Goal: Information Seeking & Learning: Learn about a topic

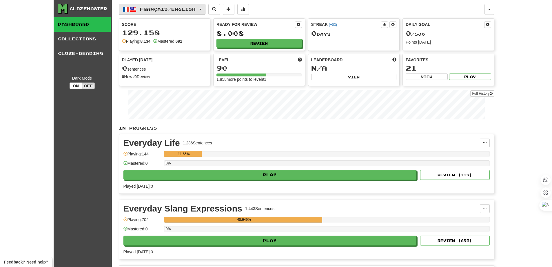
click at [161, 6] on button "Français / English" at bounding box center [162, 9] width 87 height 11
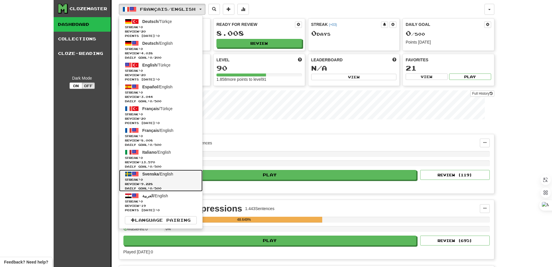
click at [151, 180] on span "Streak: 0" at bounding box center [161, 179] width 72 height 4
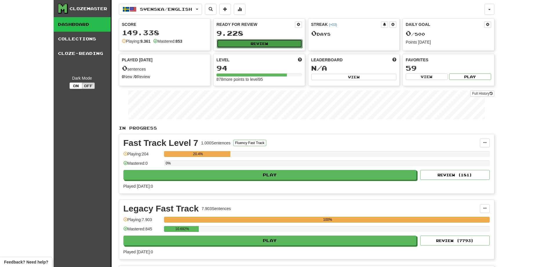
click at [244, 42] on button "Review" at bounding box center [260, 43] width 86 height 9
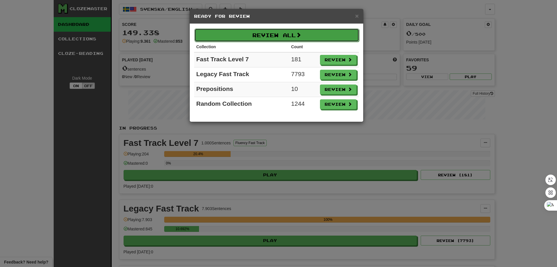
click at [275, 36] on button "Review All" at bounding box center [276, 34] width 165 height 13
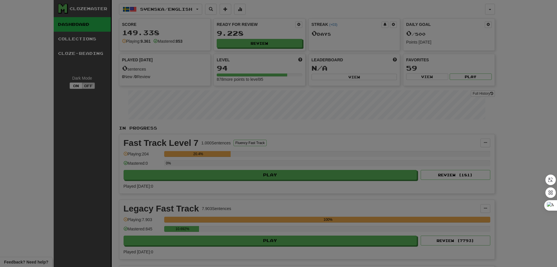
select select "**"
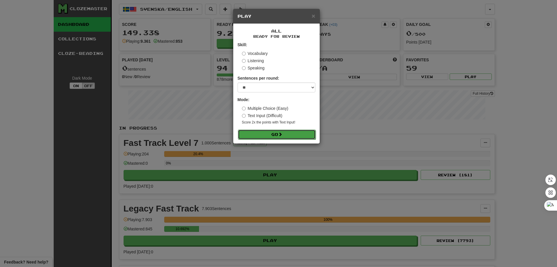
click at [278, 135] on button "Go" at bounding box center [277, 134] width 78 height 10
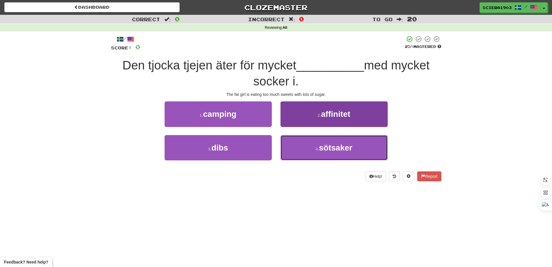
click at [322, 151] on span "sötsaker" at bounding box center [335, 147] width 33 height 9
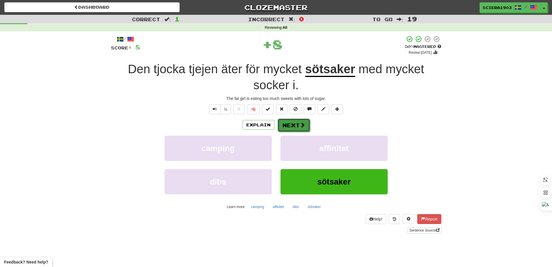
click at [295, 125] on button "Next" at bounding box center [294, 124] width 32 height 13
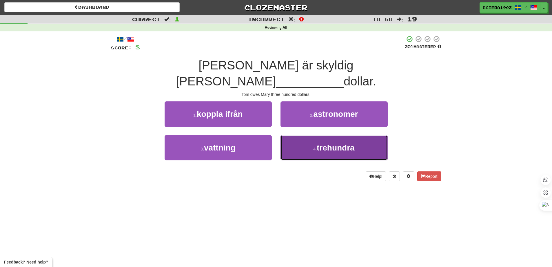
click at [303, 135] on button "4 . trehundra" at bounding box center [334, 147] width 107 height 25
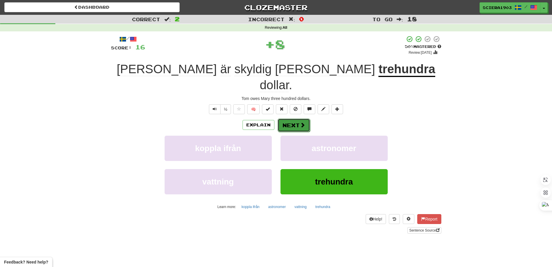
click at [298, 118] on button "Next" at bounding box center [294, 124] width 32 height 13
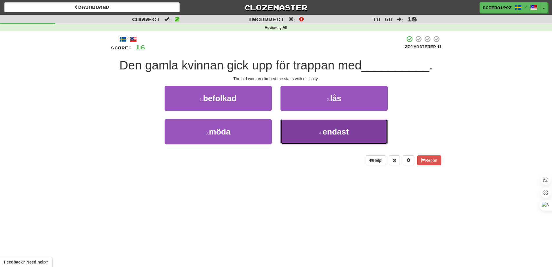
click at [311, 133] on button "4 . endast" at bounding box center [334, 131] width 107 height 25
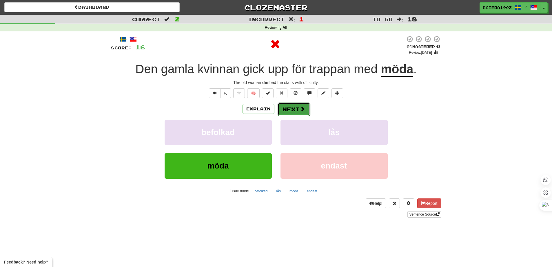
click at [297, 108] on button "Next" at bounding box center [294, 108] width 32 height 13
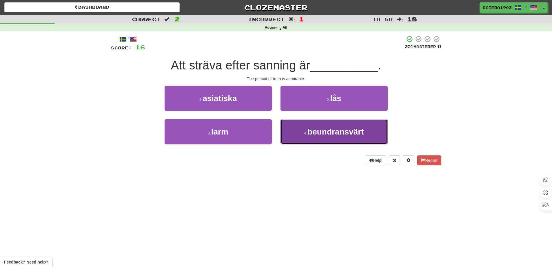
click at [302, 125] on button "4 . beundransvärt" at bounding box center [334, 131] width 107 height 25
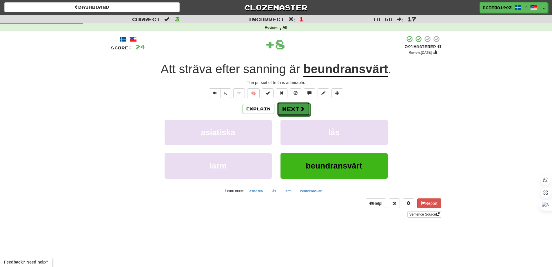
click at [298, 101] on div "/ Score: 24 + 8 50 % Mastered Review: 2025-08-31 Att sträva efter sanning är be…" at bounding box center [276, 126] width 331 height 182
click at [301, 110] on span at bounding box center [302, 108] width 5 height 5
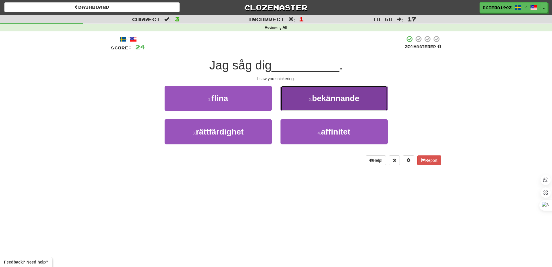
click at [297, 99] on button "2 . bekännande" at bounding box center [334, 98] width 107 height 25
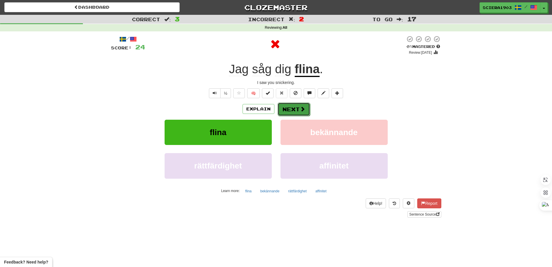
drag, startPoint x: 291, startPoint y: 107, endPoint x: 294, endPoint y: 104, distance: 4.8
click at [294, 104] on button "Next" at bounding box center [294, 108] width 32 height 13
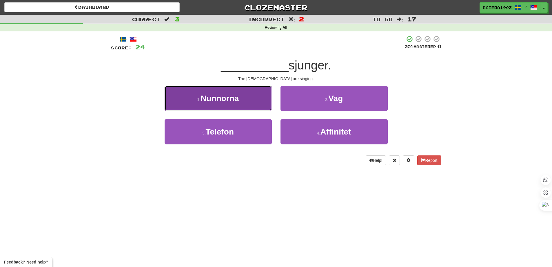
click at [252, 106] on button "1 . Nunnorna" at bounding box center [218, 98] width 107 height 25
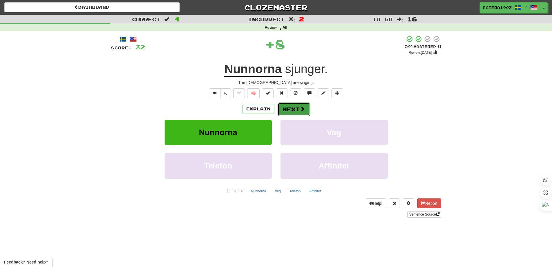
drag, startPoint x: 294, startPoint y: 108, endPoint x: 297, endPoint y: 106, distance: 3.1
click at [297, 106] on button "Next" at bounding box center [294, 108] width 32 height 13
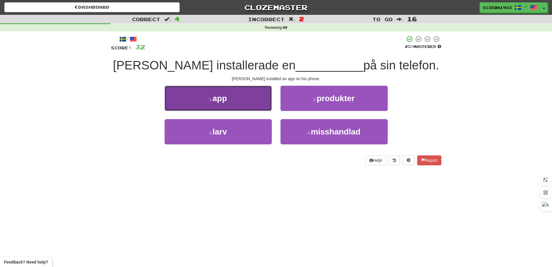
click at [240, 94] on button "1 . app" at bounding box center [218, 98] width 107 height 25
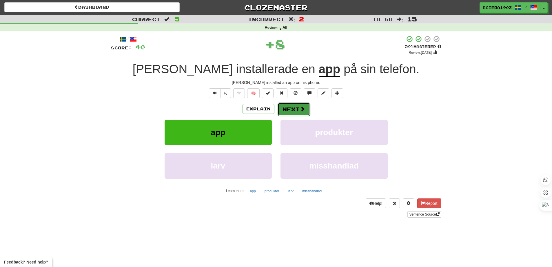
click at [289, 104] on button "Next" at bounding box center [294, 108] width 32 height 13
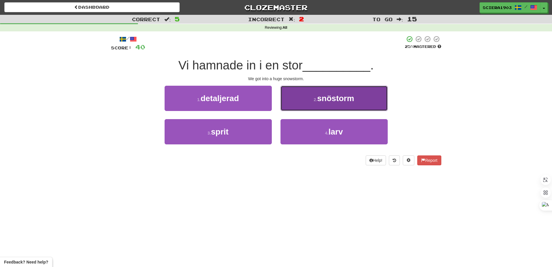
drag, startPoint x: 306, startPoint y: 99, endPoint x: 305, endPoint y: 94, distance: 5.3
click at [305, 94] on button "2 . snöstorm" at bounding box center [334, 98] width 107 height 25
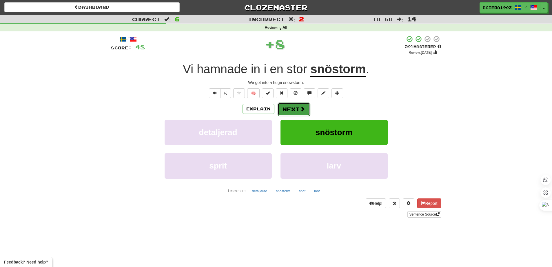
click at [301, 111] on button "Next" at bounding box center [294, 108] width 32 height 13
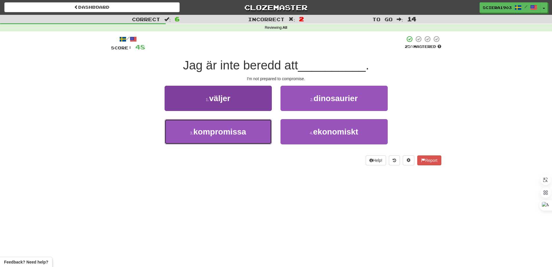
click at [231, 138] on button "3 . kompromissa" at bounding box center [218, 131] width 107 height 25
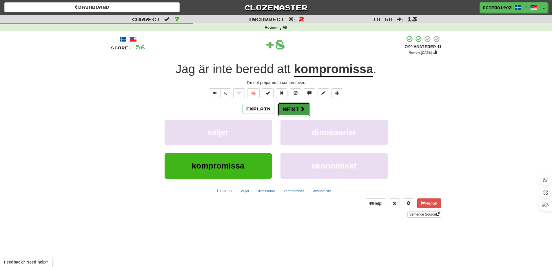
click at [282, 106] on button "Next" at bounding box center [294, 108] width 32 height 13
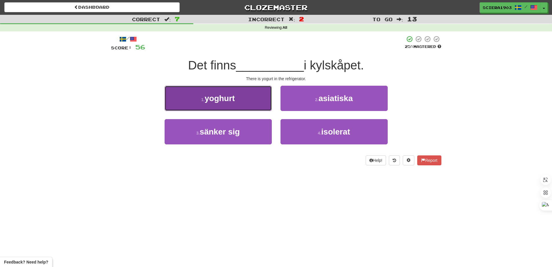
click at [255, 98] on button "1 . yoghurt" at bounding box center [218, 98] width 107 height 25
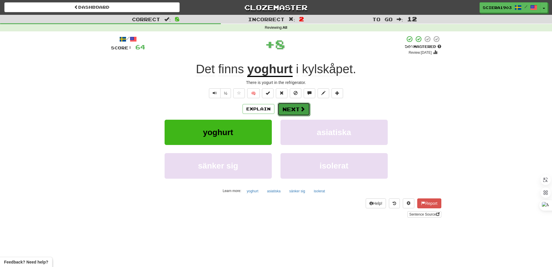
click at [300, 105] on button "Next" at bounding box center [294, 108] width 32 height 13
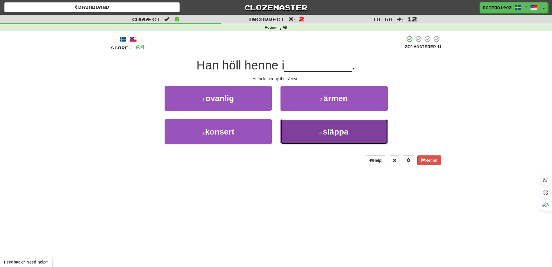
click at [349, 131] on span "släppa" at bounding box center [336, 131] width 26 height 9
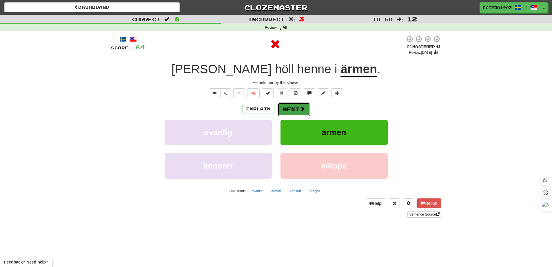
click at [290, 109] on button "Next" at bounding box center [294, 108] width 32 height 13
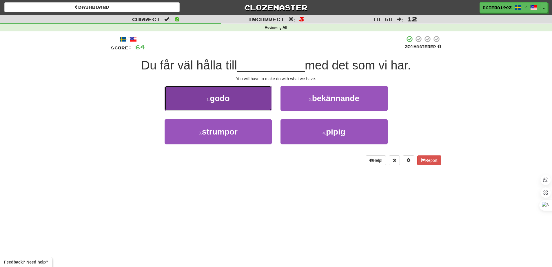
click at [253, 95] on button "1 . godo" at bounding box center [218, 98] width 107 height 25
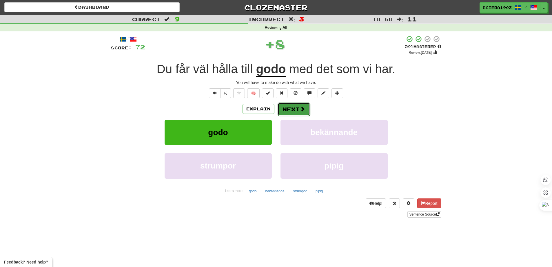
click at [285, 103] on button "Next" at bounding box center [294, 108] width 32 height 13
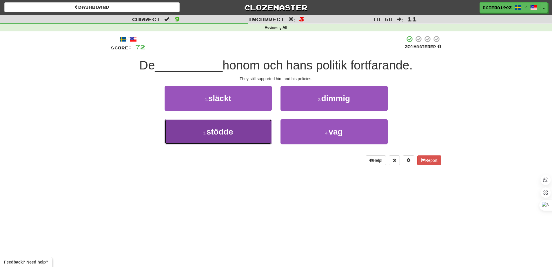
click at [220, 129] on span "stödde" at bounding box center [219, 131] width 27 height 9
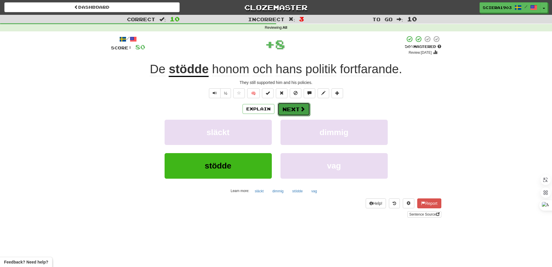
click at [293, 106] on button "Next" at bounding box center [294, 108] width 32 height 13
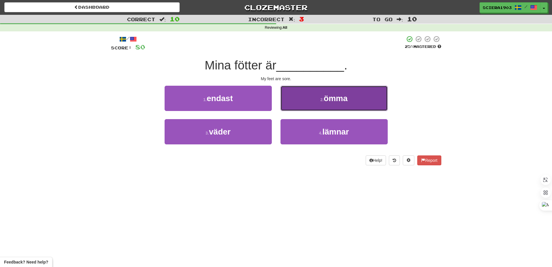
click at [321, 106] on button "2 . ömma" at bounding box center [334, 98] width 107 height 25
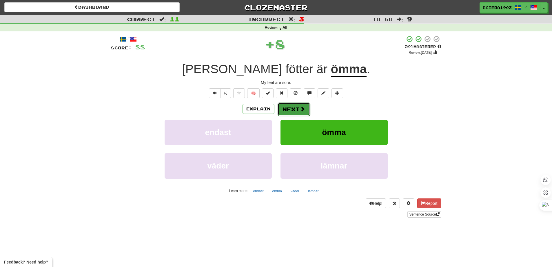
click at [296, 106] on button "Next" at bounding box center [294, 108] width 32 height 13
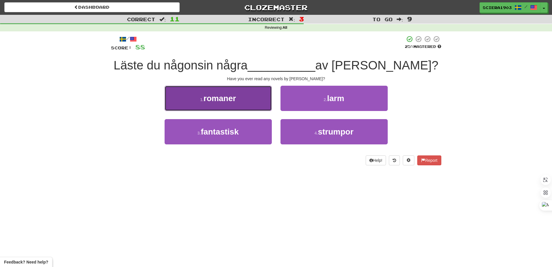
click at [242, 102] on button "1 . romaner" at bounding box center [218, 98] width 107 height 25
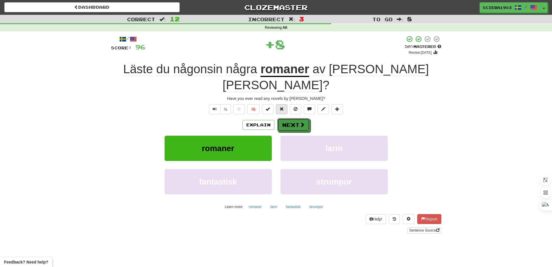
drag, startPoint x: 280, startPoint y: 108, endPoint x: 282, endPoint y: 95, distance: 12.6
click at [282, 95] on div "/ Score: 96 + 8 50 % Mastered Review: 2025-08-31 Läste du någonsin några romane…" at bounding box center [276, 133] width 331 height 197
click at [288, 118] on button "Next" at bounding box center [294, 124] width 32 height 13
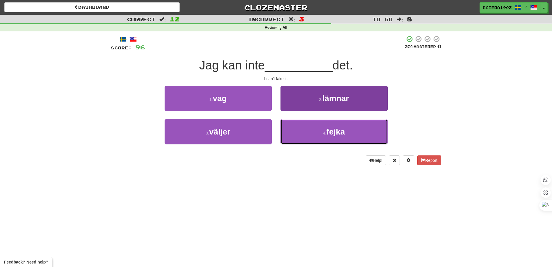
click at [312, 127] on button "4 . fejka" at bounding box center [334, 131] width 107 height 25
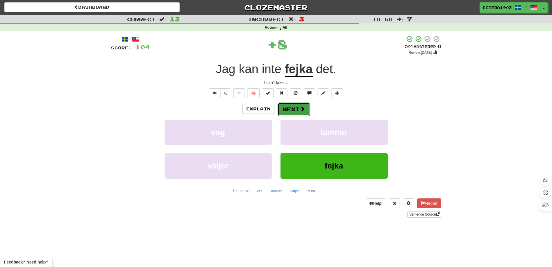
click at [306, 108] on button "Next" at bounding box center [294, 108] width 32 height 13
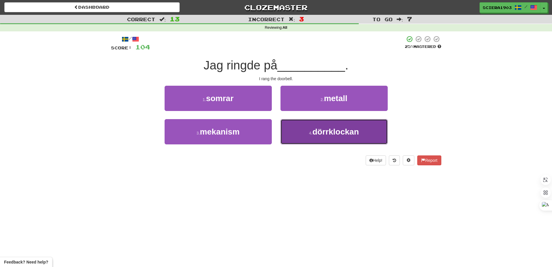
click at [326, 124] on button "4 . dörrklockan" at bounding box center [334, 131] width 107 height 25
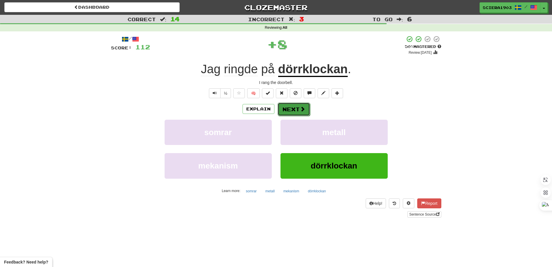
click at [278, 104] on button "Next" at bounding box center [294, 108] width 32 height 13
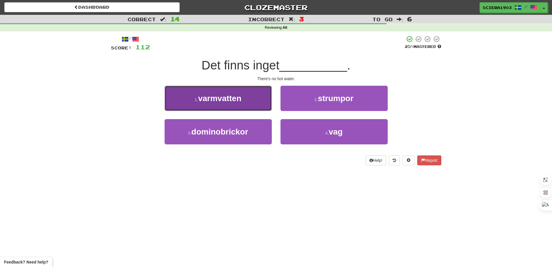
click at [246, 91] on button "1 . varmvatten" at bounding box center [218, 98] width 107 height 25
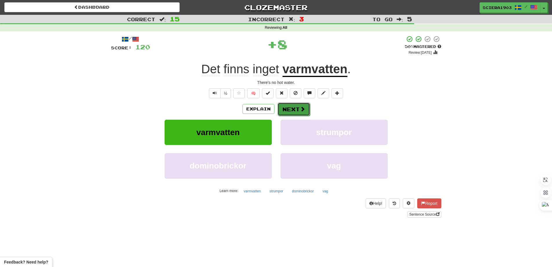
click at [301, 109] on span at bounding box center [302, 108] width 5 height 5
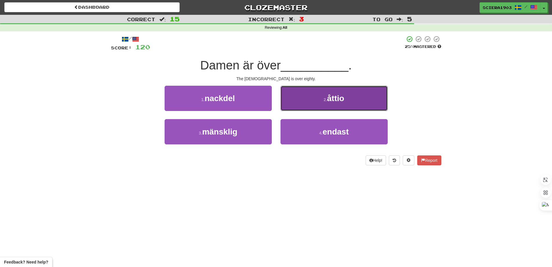
click at [300, 106] on button "2 . åttio" at bounding box center [334, 98] width 107 height 25
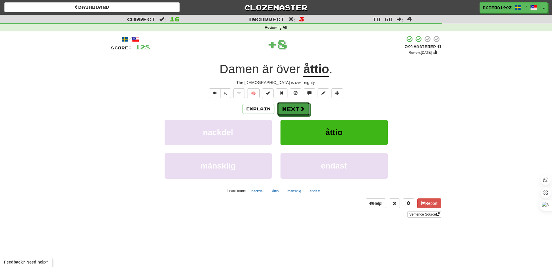
click at [300, 106] on span at bounding box center [302, 108] width 5 height 5
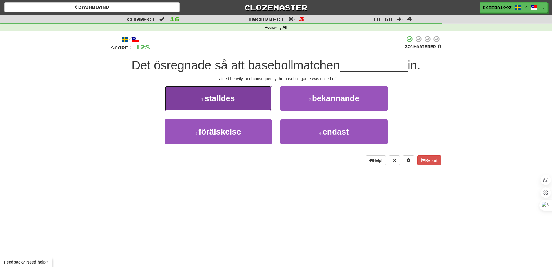
drag, startPoint x: 243, startPoint y: 97, endPoint x: 244, endPoint y: 94, distance: 3.9
click at [244, 94] on button "1 . ställdes" at bounding box center [218, 98] width 107 height 25
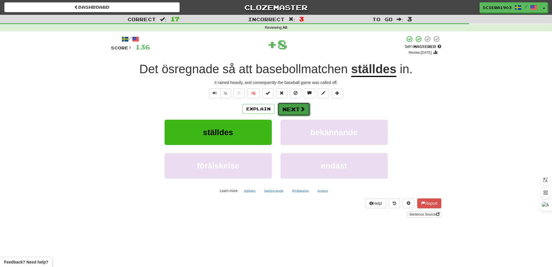
drag, startPoint x: 298, startPoint y: 106, endPoint x: 297, endPoint y: 103, distance: 3.0
click at [297, 103] on button "Next" at bounding box center [294, 108] width 32 height 13
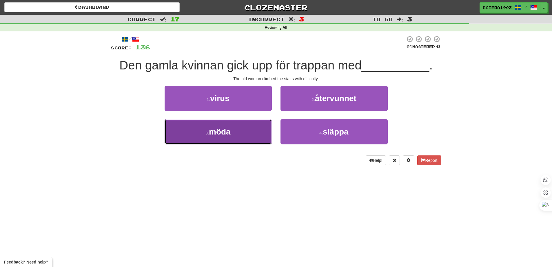
drag, startPoint x: 258, startPoint y: 130, endPoint x: 256, endPoint y: 126, distance: 3.8
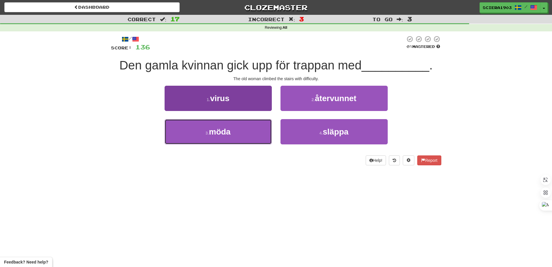
click at [257, 128] on button "3 . möda" at bounding box center [218, 131] width 107 height 25
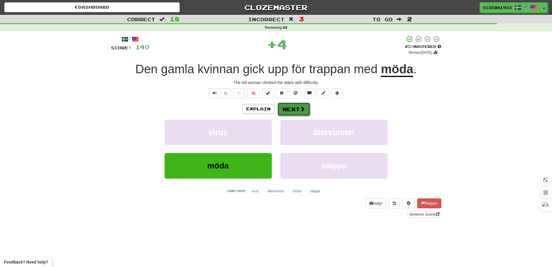
click at [290, 104] on button "Next" at bounding box center [294, 108] width 32 height 13
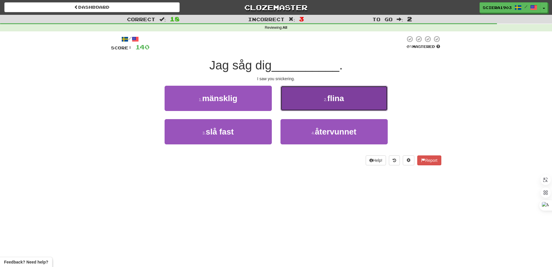
click at [299, 103] on button "2 . flina" at bounding box center [334, 98] width 107 height 25
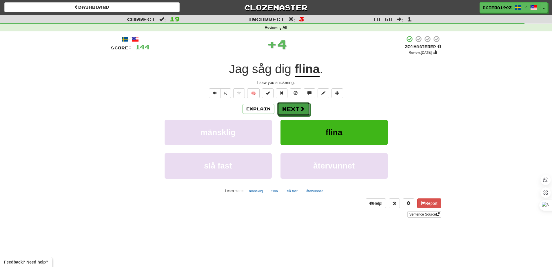
click at [299, 103] on button "Next" at bounding box center [294, 108] width 32 height 13
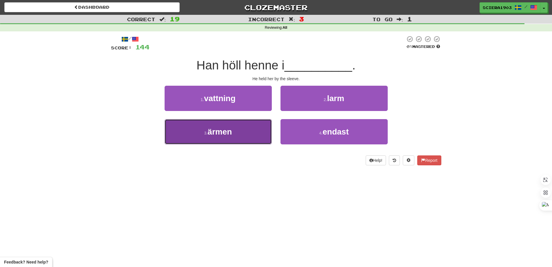
click at [209, 122] on button "3 . ärmen" at bounding box center [218, 131] width 107 height 25
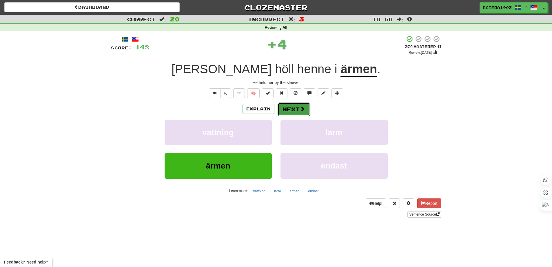
click at [295, 104] on button "Next" at bounding box center [294, 108] width 32 height 13
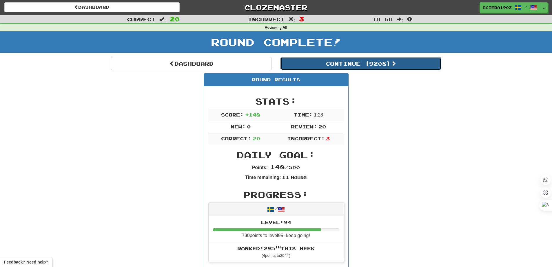
click at [335, 62] on button "Continue ( 9208 )" at bounding box center [361, 63] width 161 height 13
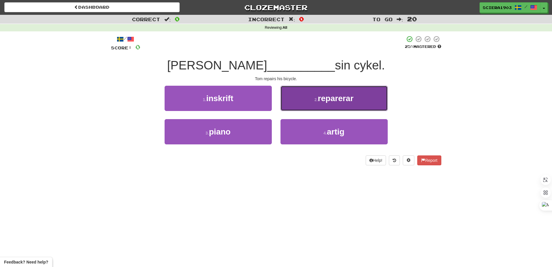
click at [322, 105] on button "2 . reparerar" at bounding box center [334, 98] width 107 height 25
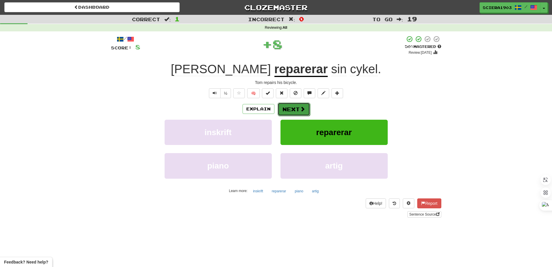
click at [288, 106] on button "Next" at bounding box center [294, 108] width 32 height 13
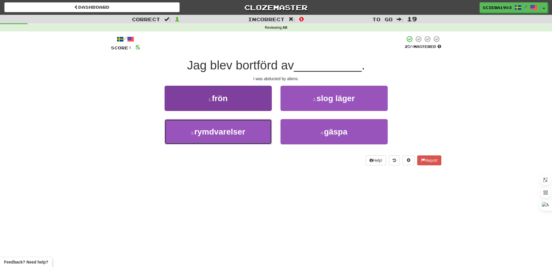
drag, startPoint x: 212, startPoint y: 134, endPoint x: 215, endPoint y: 131, distance: 4.5
click at [212, 131] on span "rymdvarelser" at bounding box center [219, 131] width 51 height 9
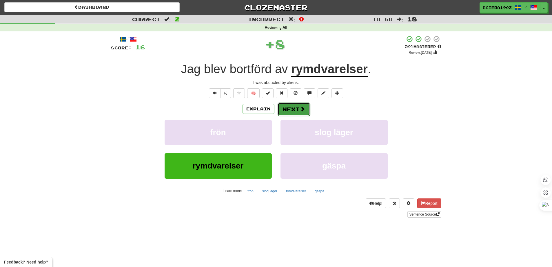
click at [296, 106] on button "Next" at bounding box center [294, 108] width 32 height 13
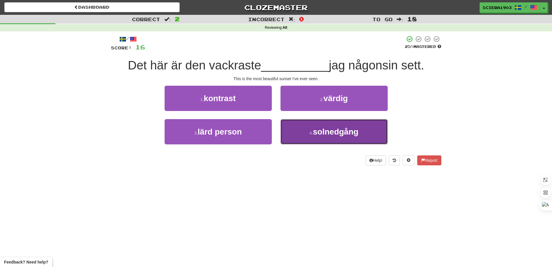
click at [336, 126] on button "4 . solnedgång" at bounding box center [334, 131] width 107 height 25
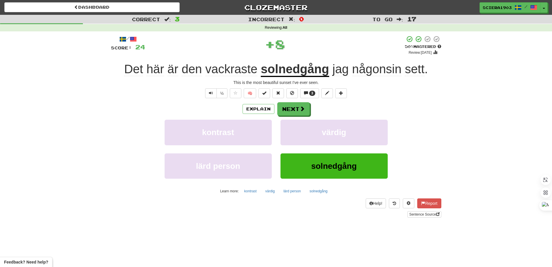
click at [291, 102] on div "/ Score: 24 + 8 50 % Mastered Review: 2025-08-31 Det här är den vackraste solne…" at bounding box center [276, 126] width 331 height 182
click at [293, 107] on button "Next" at bounding box center [294, 108] width 32 height 13
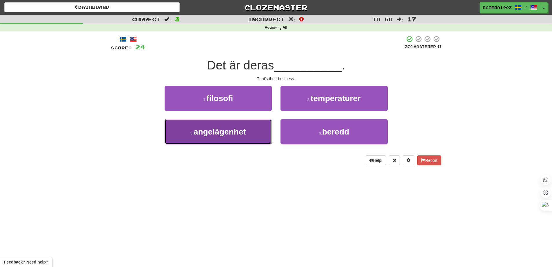
click at [247, 135] on button "3 . angelägenhet" at bounding box center [218, 131] width 107 height 25
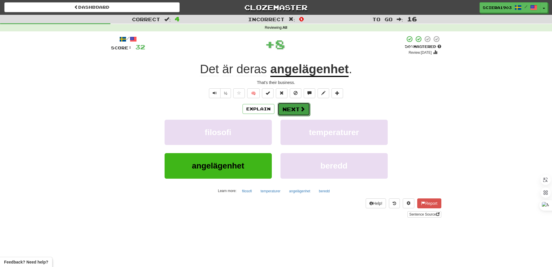
click at [309, 112] on button "Next" at bounding box center [294, 108] width 32 height 13
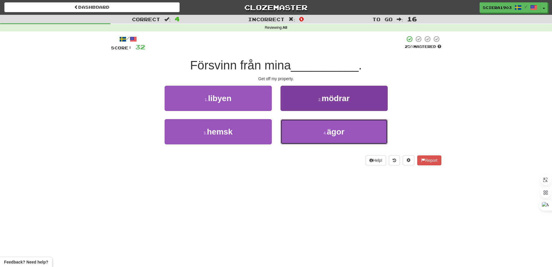
click at [365, 132] on button "4 . ägor" at bounding box center [334, 131] width 107 height 25
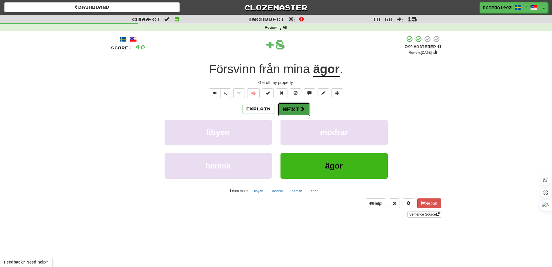
click at [290, 109] on button "Next" at bounding box center [294, 108] width 32 height 13
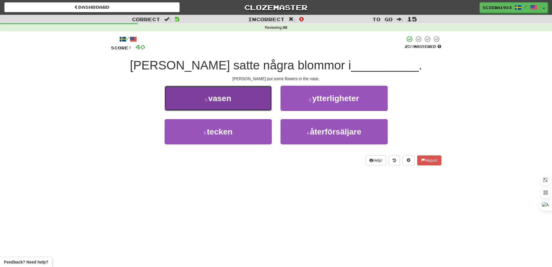
click at [249, 102] on button "1 . vasen" at bounding box center [218, 98] width 107 height 25
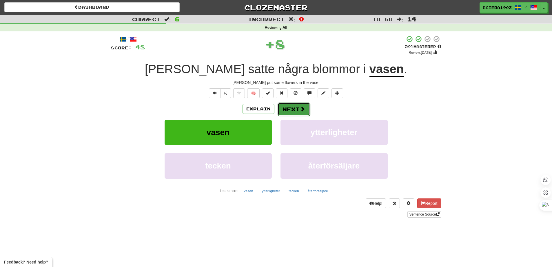
click at [297, 103] on button "Next" at bounding box center [294, 108] width 32 height 13
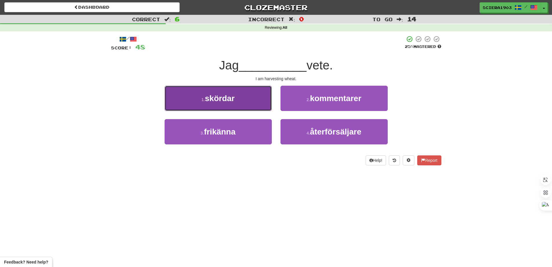
click at [247, 104] on button "1 . skördar" at bounding box center [218, 98] width 107 height 25
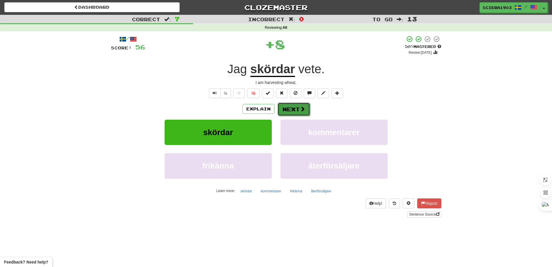
click at [308, 113] on button "Next" at bounding box center [294, 108] width 32 height 13
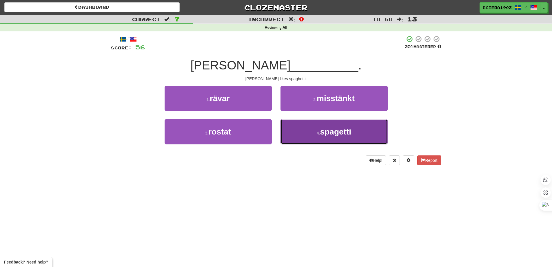
click at [332, 128] on span "spagetti" at bounding box center [335, 131] width 31 height 9
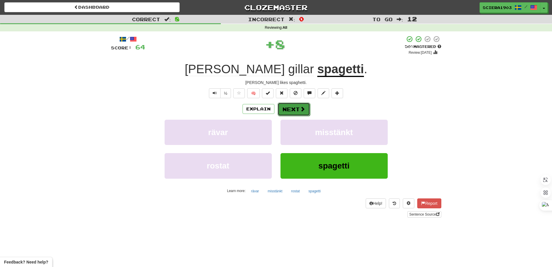
click at [291, 104] on button "Next" at bounding box center [294, 108] width 32 height 13
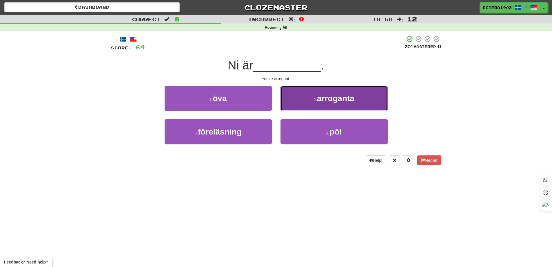
click at [298, 99] on button "2 . arroganta" at bounding box center [334, 98] width 107 height 25
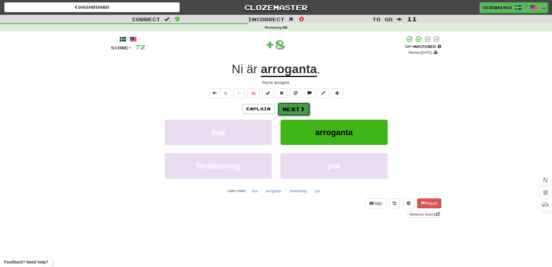
click at [302, 109] on span at bounding box center [302, 108] width 5 height 5
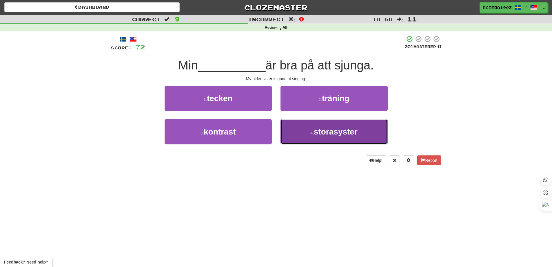
click at [345, 134] on span "storasyster" at bounding box center [336, 131] width 44 height 9
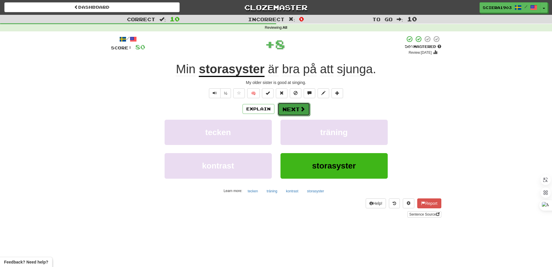
click at [288, 110] on button "Next" at bounding box center [294, 108] width 32 height 13
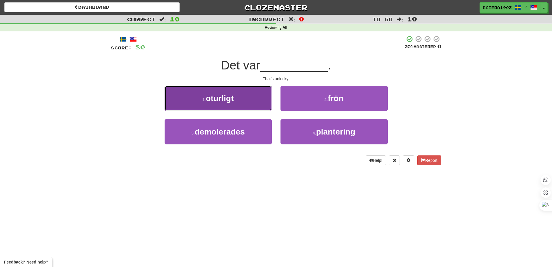
click at [221, 97] on span "oturligt" at bounding box center [220, 98] width 28 height 9
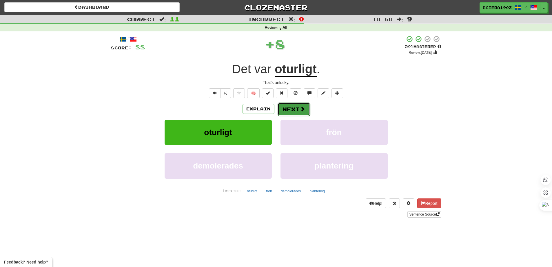
click at [287, 106] on button "Next" at bounding box center [294, 108] width 32 height 13
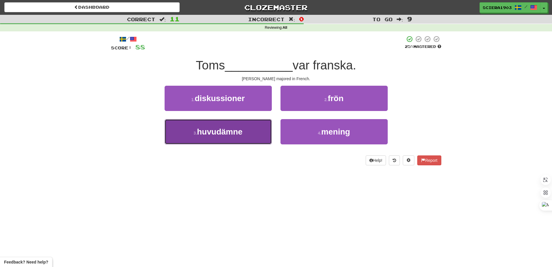
click at [244, 130] on button "3 . huvudämne" at bounding box center [218, 131] width 107 height 25
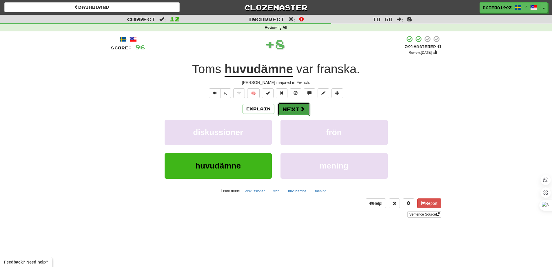
click at [291, 108] on button "Next" at bounding box center [294, 108] width 32 height 13
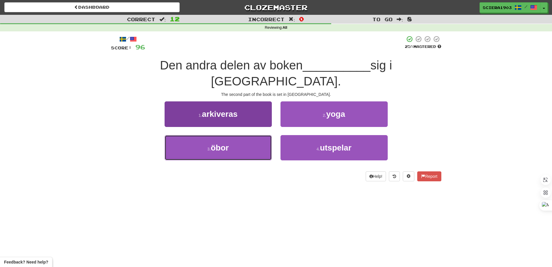
drag, startPoint x: 259, startPoint y: 131, endPoint x: 256, endPoint y: 128, distance: 3.3
click at [257, 135] on button "3 . öbor" at bounding box center [218, 147] width 107 height 25
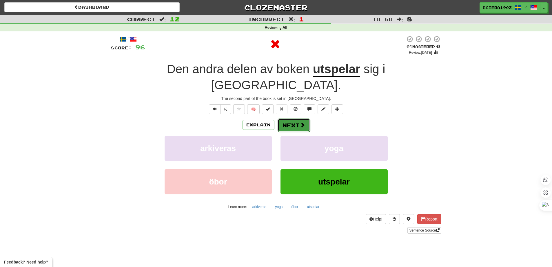
click at [278, 118] on button "Next" at bounding box center [294, 124] width 32 height 13
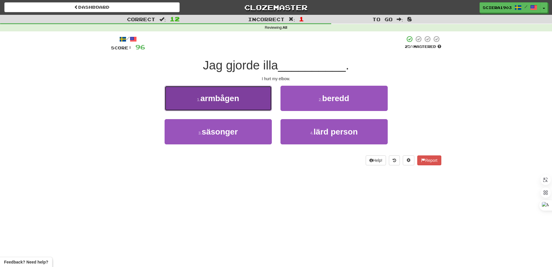
click at [249, 99] on button "1 . armbågen" at bounding box center [218, 98] width 107 height 25
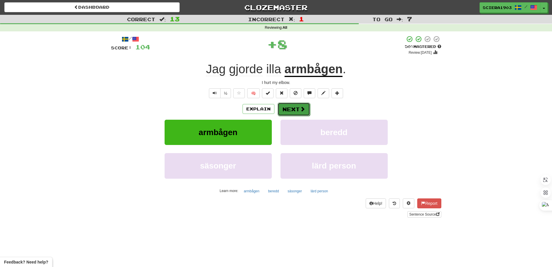
click at [295, 106] on button "Next" at bounding box center [294, 108] width 32 height 13
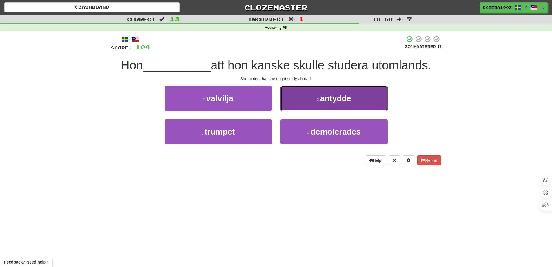
click at [313, 94] on button "2 . antydde" at bounding box center [334, 98] width 107 height 25
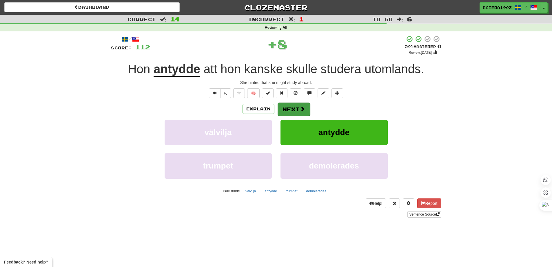
click at [308, 108] on div "Explain Next" at bounding box center [276, 108] width 331 height 13
click at [307, 107] on button "Next" at bounding box center [294, 108] width 32 height 13
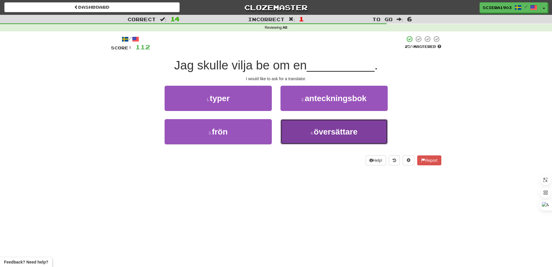
click at [322, 125] on button "4 . översättare" at bounding box center [334, 131] width 107 height 25
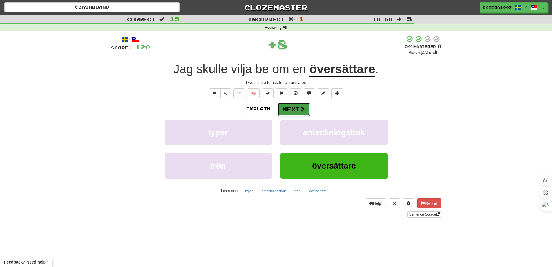
click at [301, 110] on span at bounding box center [302, 108] width 5 height 5
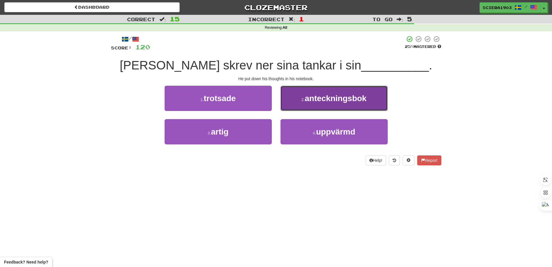
click at [310, 97] on span "anteckningsbok" at bounding box center [336, 98] width 62 height 9
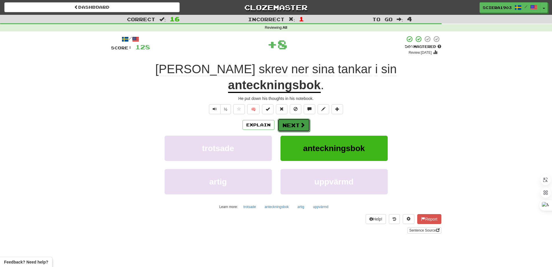
click at [304, 122] on span at bounding box center [302, 124] width 5 height 5
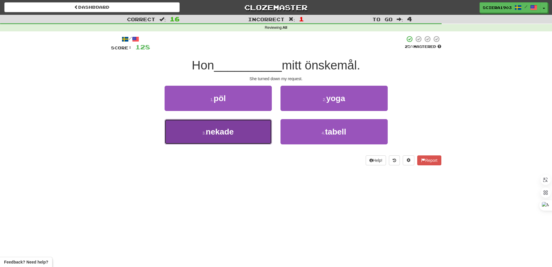
click at [212, 126] on button "3 . nekade" at bounding box center [218, 131] width 107 height 25
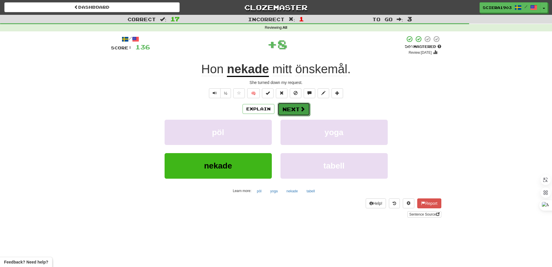
click at [300, 108] on span at bounding box center [302, 108] width 5 height 5
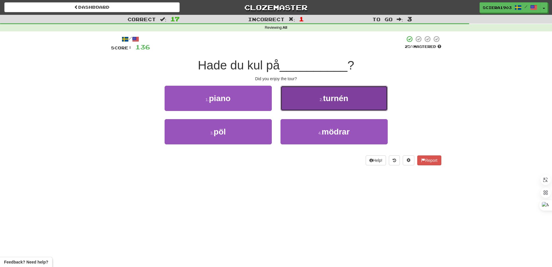
click at [300, 93] on button "2 . turnén" at bounding box center [334, 98] width 107 height 25
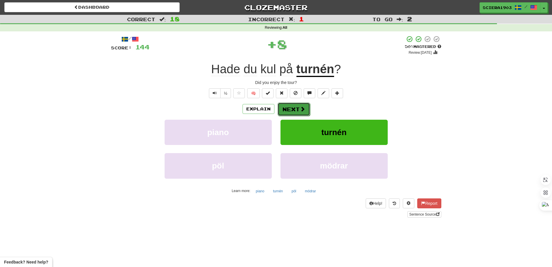
click at [299, 108] on button "Next" at bounding box center [294, 108] width 32 height 13
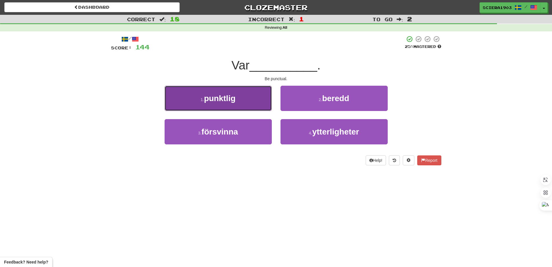
click at [213, 100] on span "punktlig" at bounding box center [220, 98] width 32 height 9
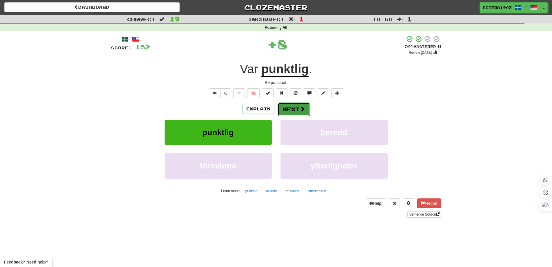
click at [305, 106] on button "Next" at bounding box center [294, 108] width 32 height 13
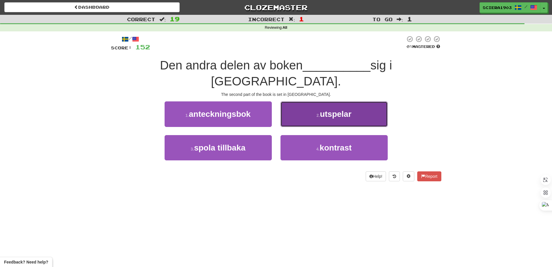
click at [300, 105] on button "2 . utspelar" at bounding box center [334, 113] width 107 height 25
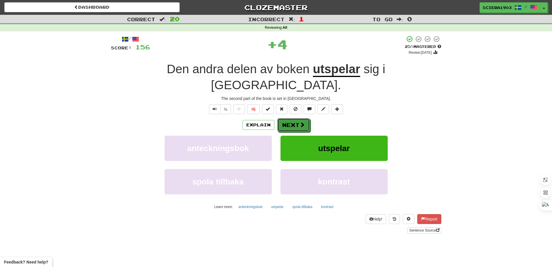
drag, startPoint x: 302, startPoint y: 110, endPoint x: 298, endPoint y: 104, distance: 6.7
click at [299, 118] on button "Next" at bounding box center [294, 124] width 32 height 13
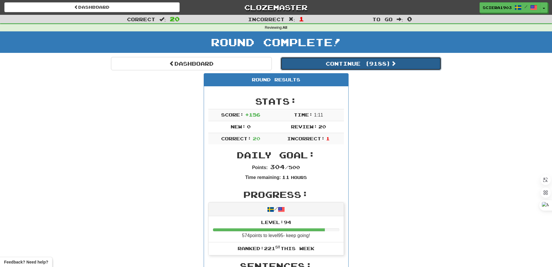
click at [296, 64] on button "Continue ( 9188 )" at bounding box center [361, 63] width 161 height 13
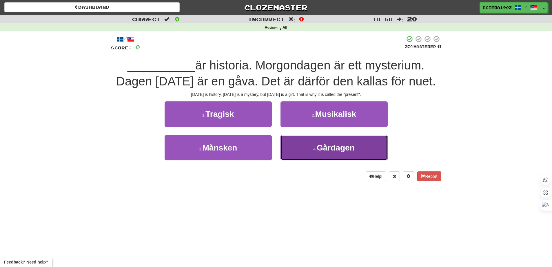
click at [352, 147] on span "Gårdagen" at bounding box center [336, 147] width 38 height 9
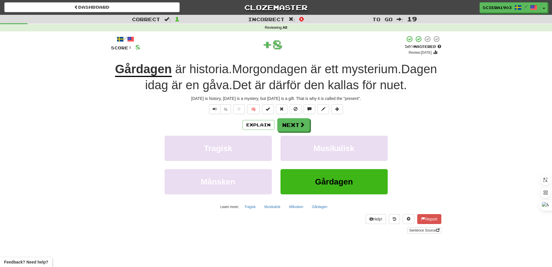
click at [282, 117] on div "/ Score: 8 + 8 50 % Mastered Review: 2025-08-31 Gårdagen är historia . Morgonda…" at bounding box center [276, 133] width 331 height 197
click at [287, 120] on button "Next" at bounding box center [294, 124] width 32 height 13
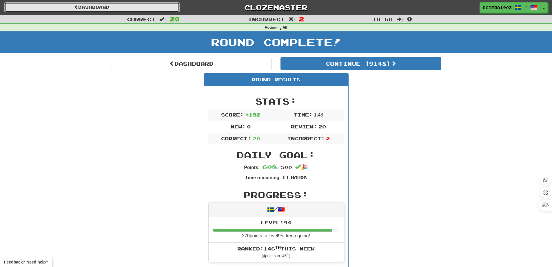
click at [101, 5] on link "Dashboard" at bounding box center [91, 7] width 175 height 10
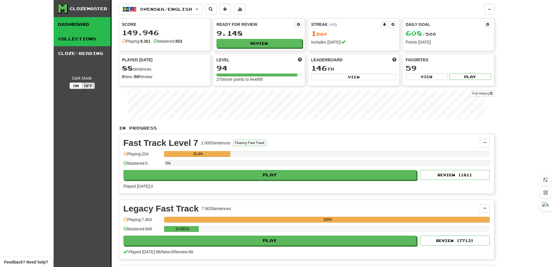
click at [94, 40] on link "Collections" at bounding box center [82, 39] width 57 height 15
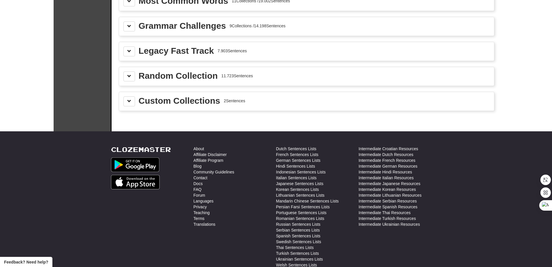
scroll to position [609, 0]
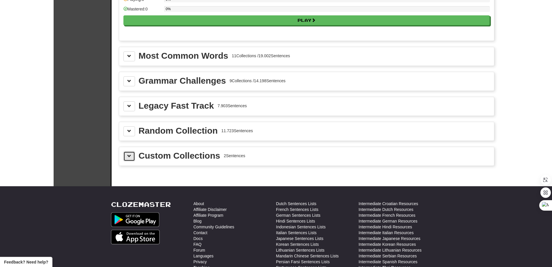
click at [126, 154] on button at bounding box center [130, 156] width 12 height 10
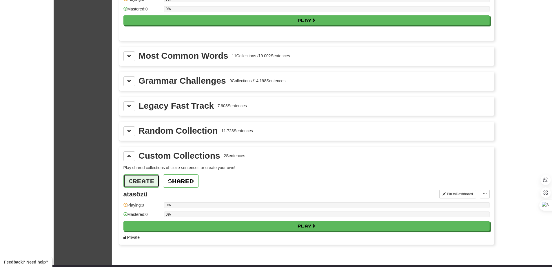
click at [148, 180] on button "Create" at bounding box center [142, 180] width 36 height 13
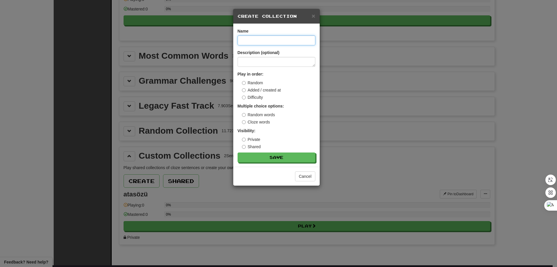
click at [274, 36] on input at bounding box center [277, 40] width 78 height 10
click at [313, 18] on span "×" at bounding box center [312, 15] width 3 height 7
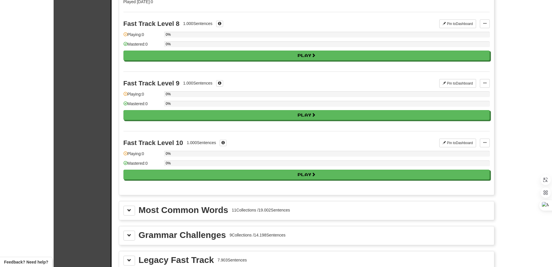
scroll to position [406, 0]
